Goal: Check status: Check status

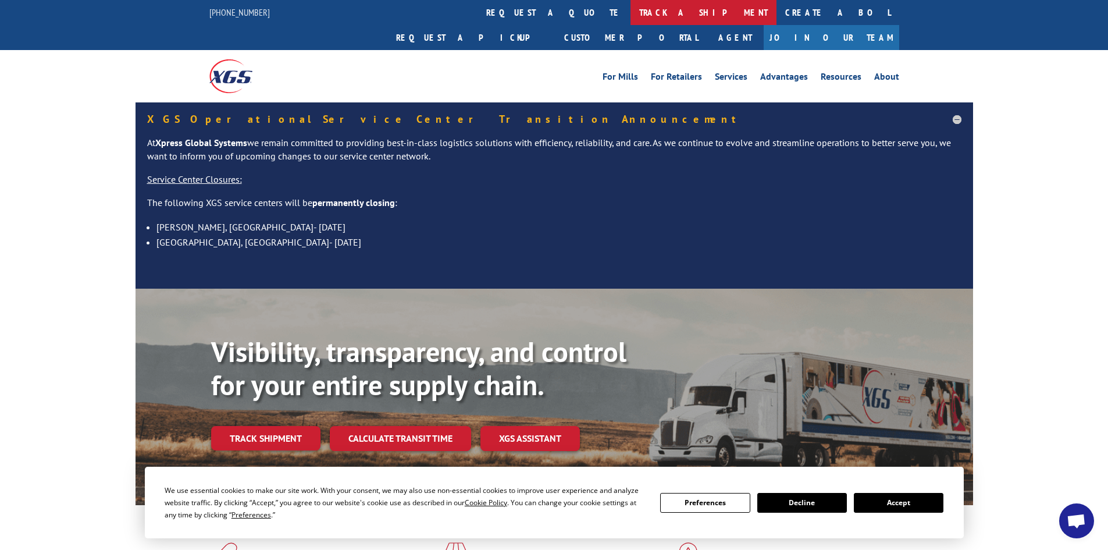
click at [630, 12] on link "track a shipment" at bounding box center [703, 12] width 146 height 25
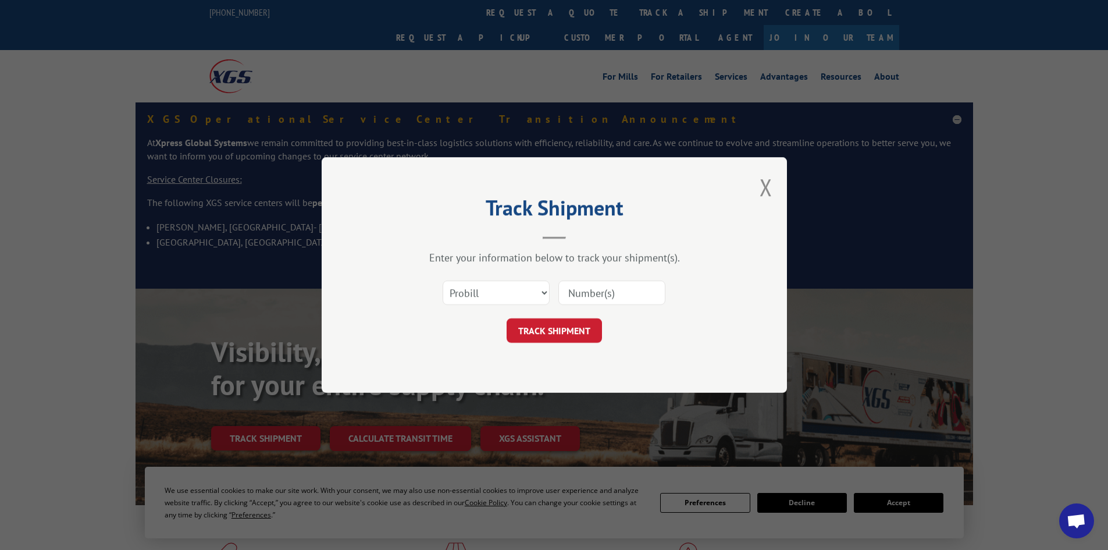
click at [575, 293] on input at bounding box center [611, 292] width 107 height 24
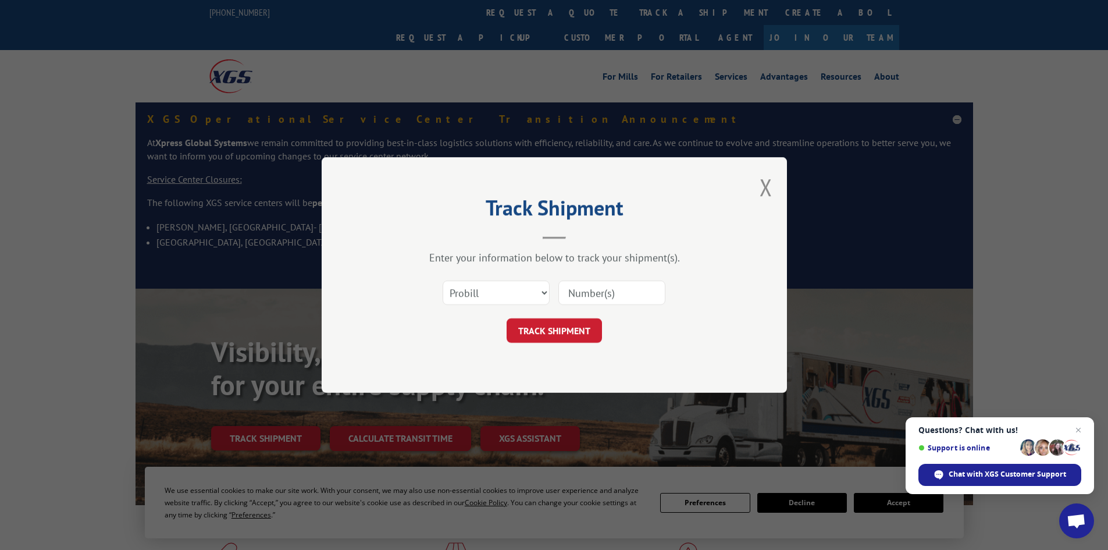
paste input "17227982"
type input "17227982"
click at [558, 329] on button "TRACK SHIPMENT" at bounding box center [554, 330] width 95 height 24
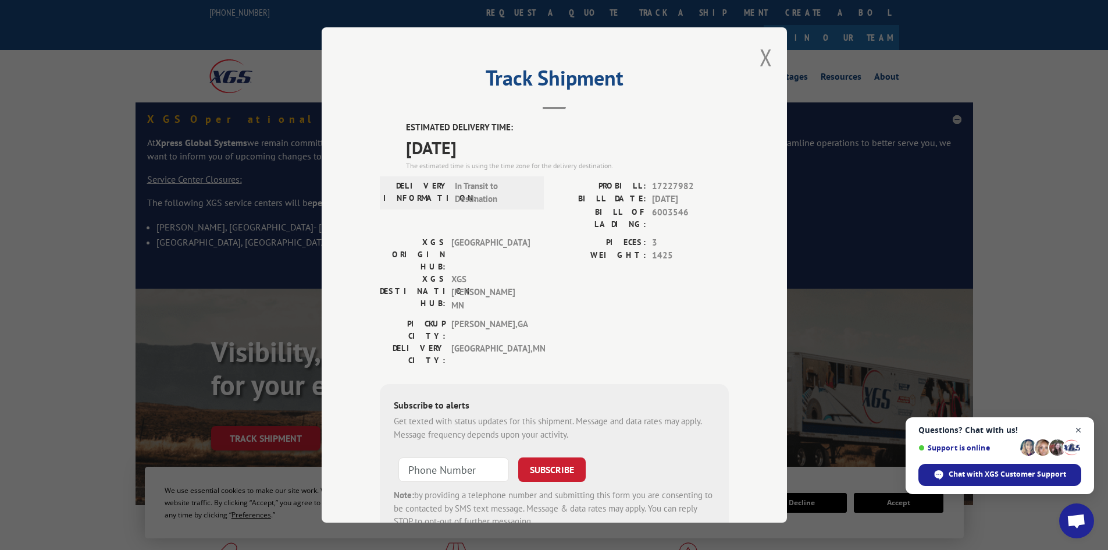
click at [1079, 430] on span "Open chat" at bounding box center [1078, 430] width 15 height 15
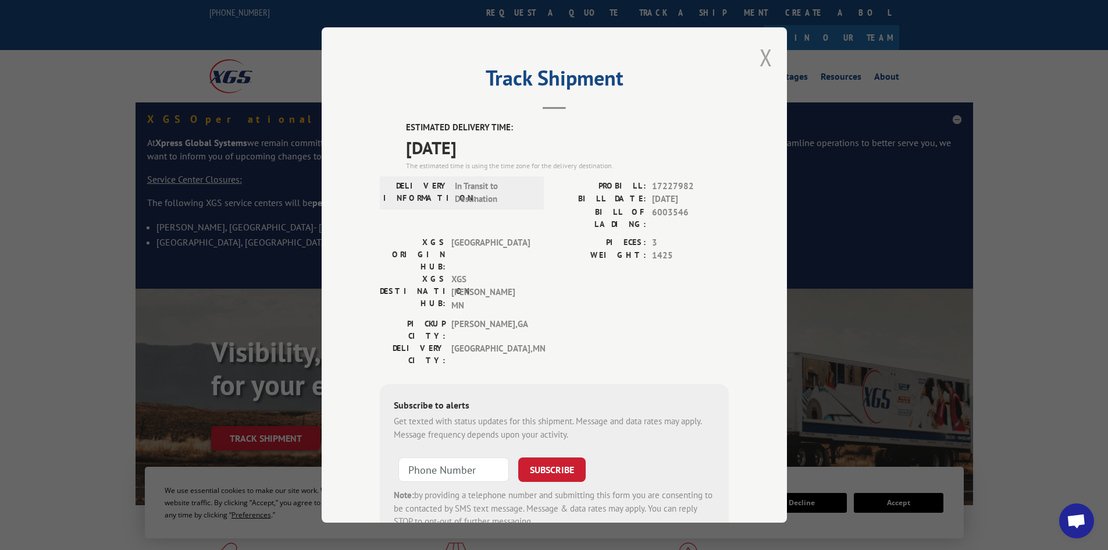
click at [761, 56] on button "Close modal" at bounding box center [766, 57] width 13 height 31
